Goal: Information Seeking & Learning: Learn about a topic

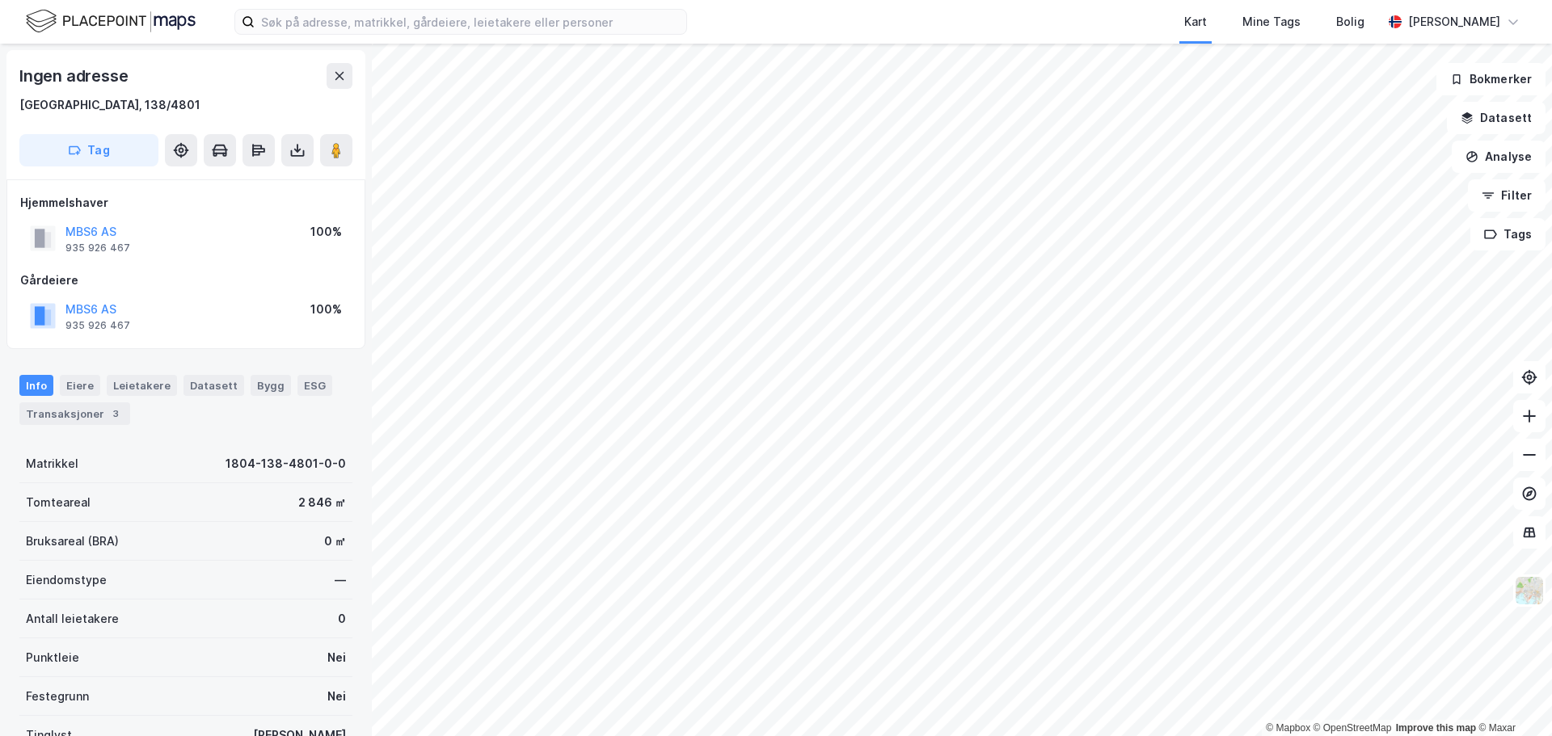
click at [475, 736] on html "Kart Mine Tags Bolig [PERSON_NAME] © Mapbox © OpenStreetMap Improve this map © …" at bounding box center [776, 368] width 1552 height 736
click at [400, 736] on html "Kart Mine Tags Bolig [PERSON_NAME] © Mapbox © OpenStreetMap Improve this map © …" at bounding box center [776, 368] width 1552 height 736
click at [329, 736] on html "Kart Mine Tags Bolig [PERSON_NAME] © Mapbox © OpenStreetMap Improve this map © …" at bounding box center [776, 368] width 1552 height 736
click at [443, 736] on html "Kart Mine Tags Bolig [PERSON_NAME] © Mapbox © OpenStreetMap Improve this map © …" at bounding box center [776, 368] width 1552 height 736
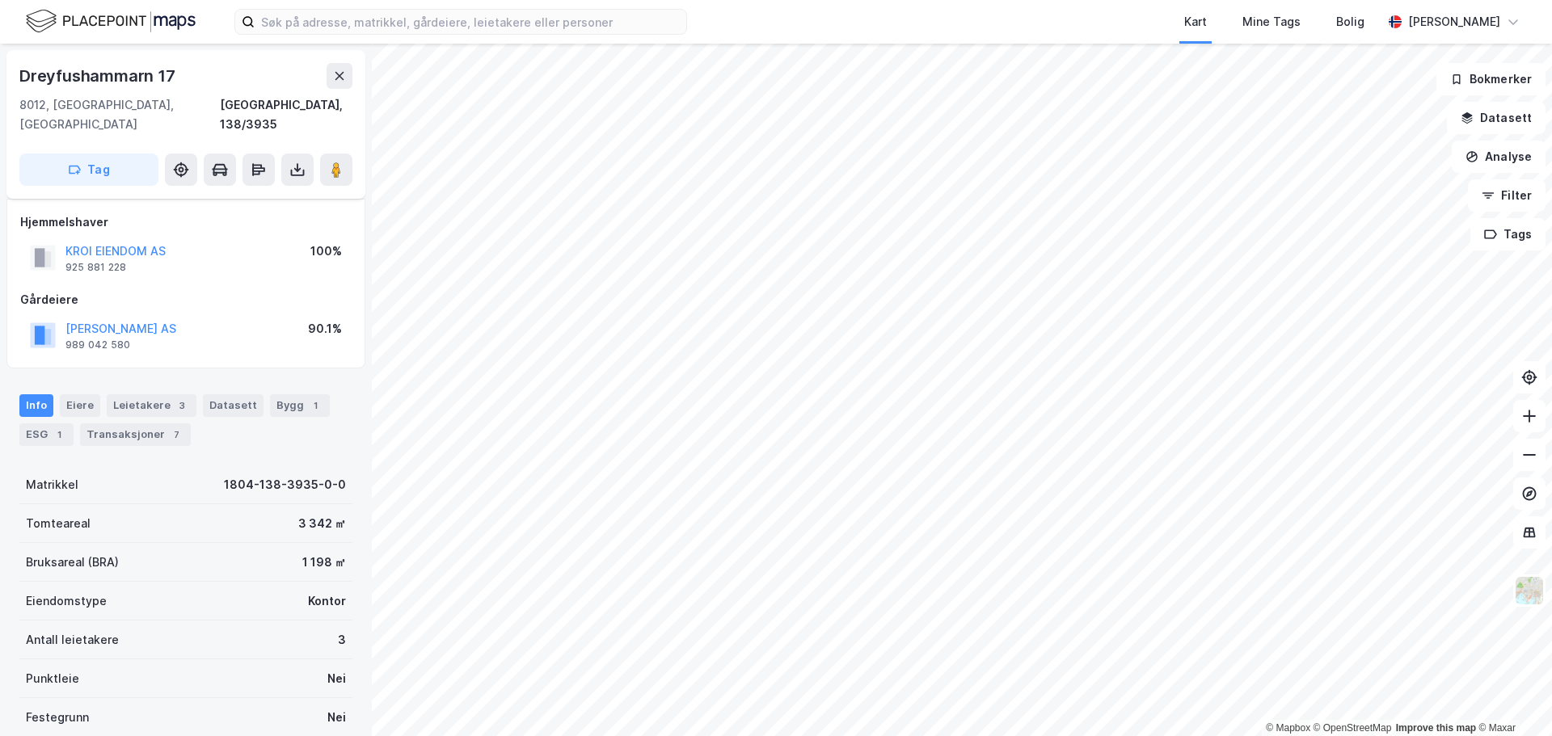
scroll to position [144, 0]
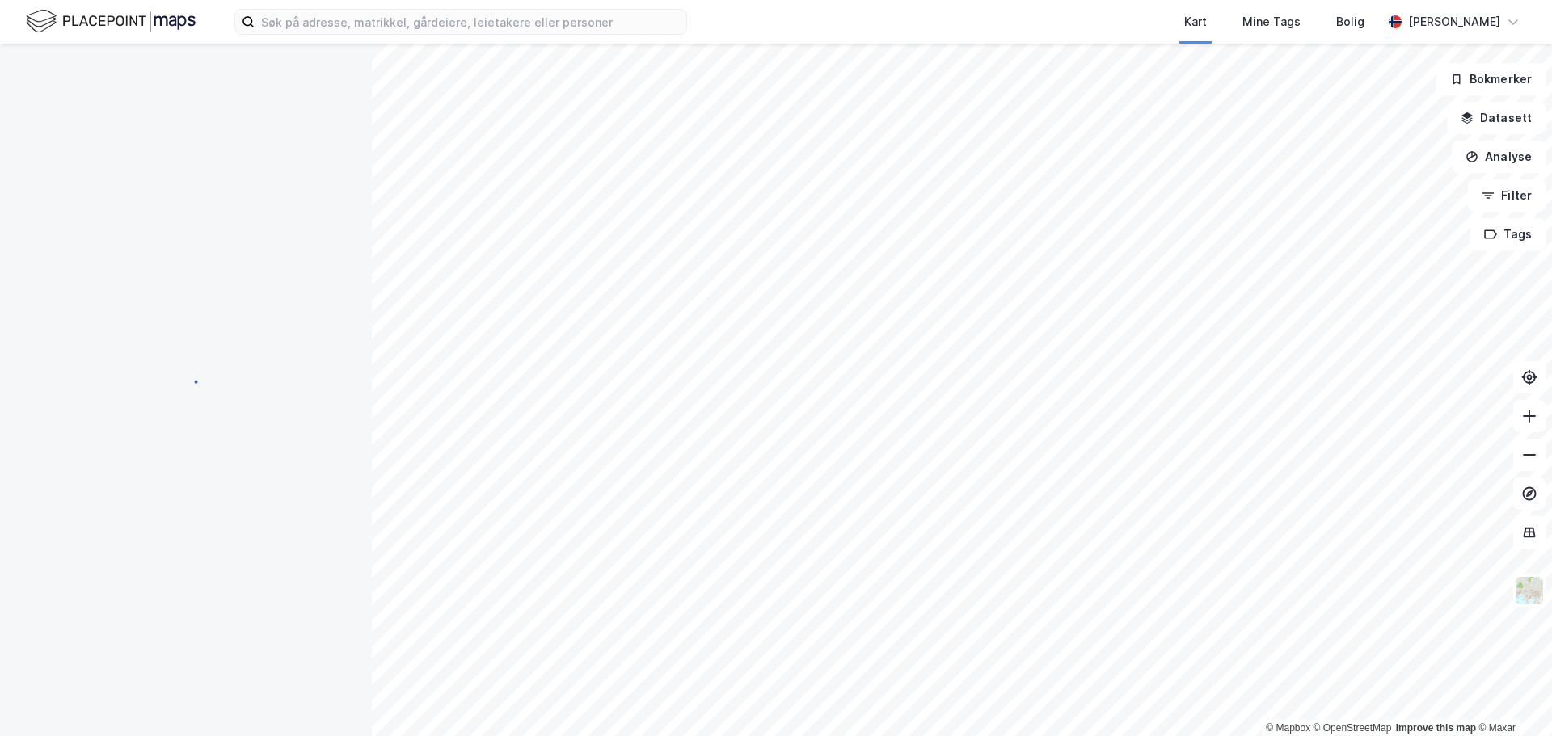
scroll to position [144, 0]
